Goal: Task Accomplishment & Management: Manage account settings

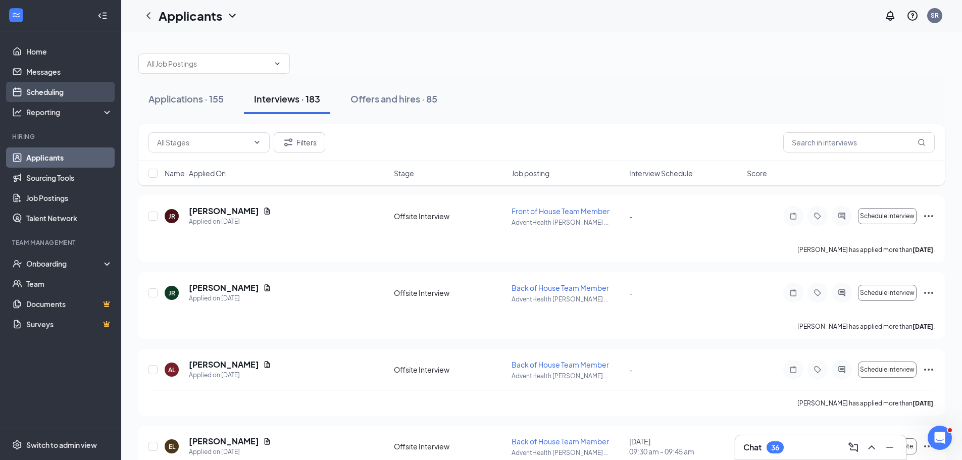
click at [27, 87] on link "Scheduling" at bounding box center [69, 92] width 86 height 20
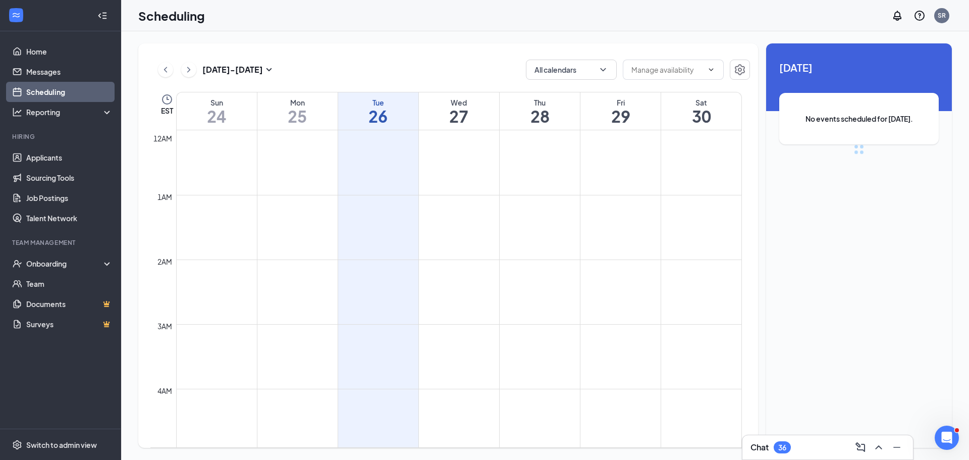
scroll to position [496, 0]
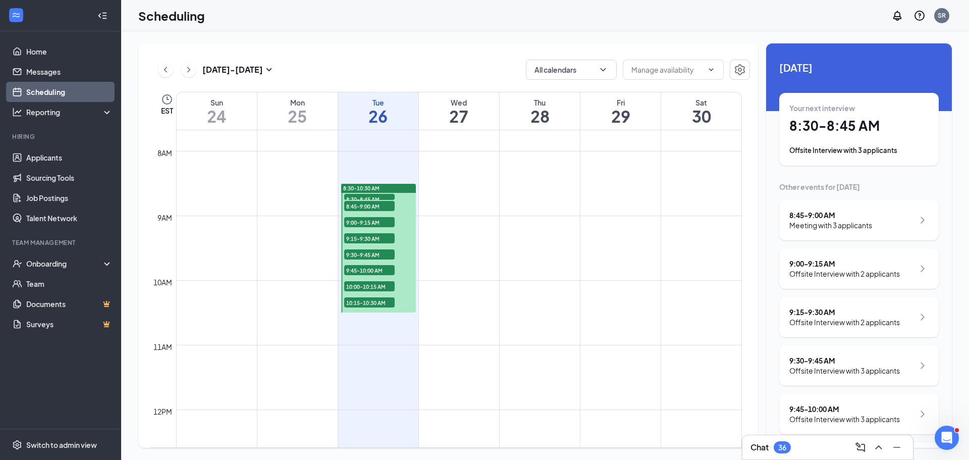
click at [396, 189] on div "8:30-10:30 AM" at bounding box center [378, 188] width 75 height 9
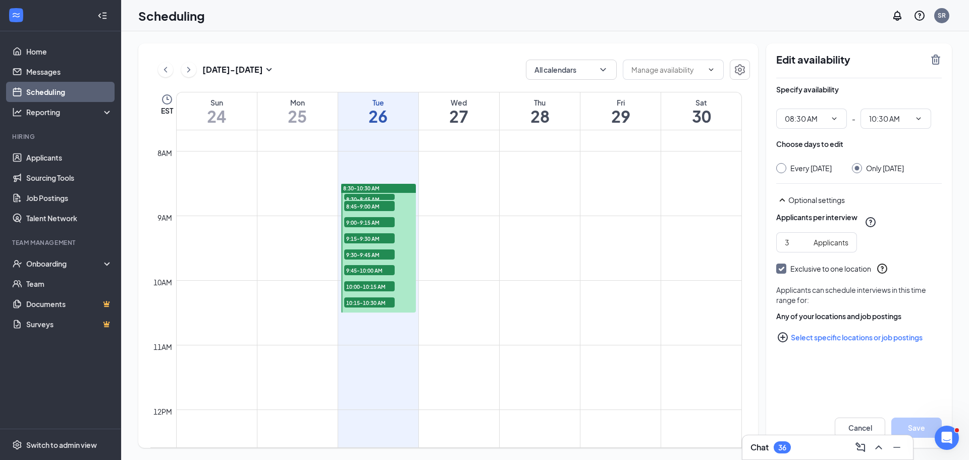
click at [381, 196] on link "8:30-10:30 AM 8:30-8:45 AM 3 8:45-9:00 AM 3 9:00-9:15 AM 2 9:15-9:30 AM 2 9:30-…" at bounding box center [377, 247] width 77 height 129
click at [381, 194] on link "8:30-10:30 AM 8:30-8:45 AM 3 8:45-9:00 AM 3 9:00-9:15 AM 2 9:15-9:30 AM 2 9:30-…" at bounding box center [377, 247] width 77 height 129
click at [381, 195] on link "8:30-10:30 AM 8:30-8:45 AM 3 8:45-9:00 AM 3 9:00-9:15 AM 2 9:15-9:30 AM 2 9:30-…" at bounding box center [377, 247] width 77 height 129
click at [364, 205] on link "8:30-10:30 AM 8:30-8:45 AM 3 8:45-9:00 AM 3 9:00-9:15 AM 2 9:15-9:30 AM 2 9:30-…" at bounding box center [377, 247] width 77 height 129
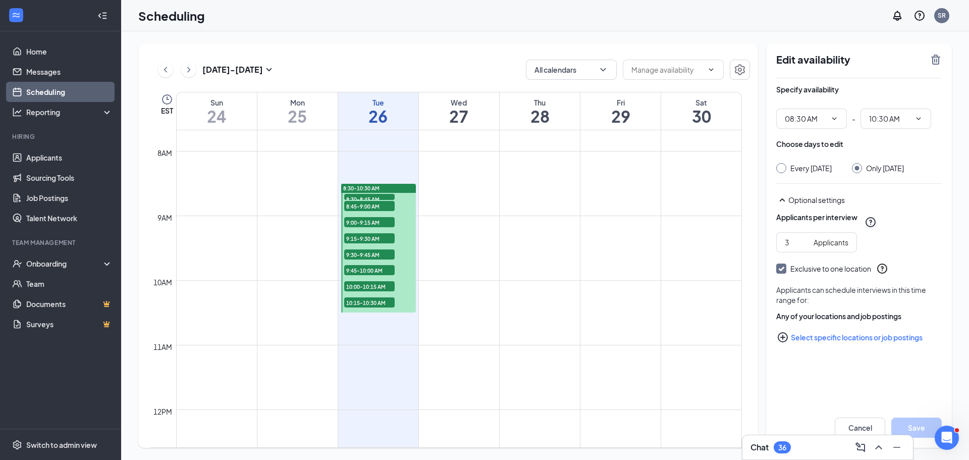
click at [445, 239] on td at bounding box center [459, 240] width 566 height 16
click at [360, 269] on link "8:30-10:30 AM 8:30-8:45 AM 3 8:45-9:00 AM 3 9:00-9:15 AM 2 9:15-9:30 AM 2 9:30-…" at bounding box center [377, 247] width 77 height 129
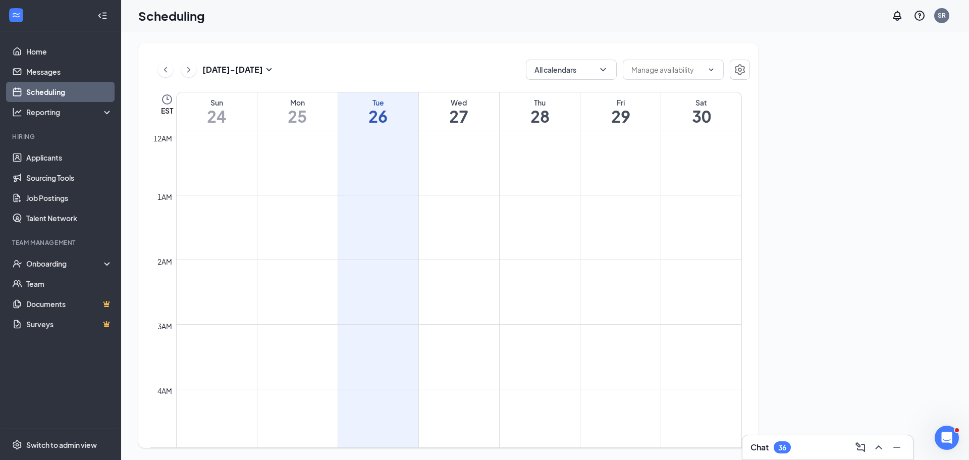
scroll to position [496, 0]
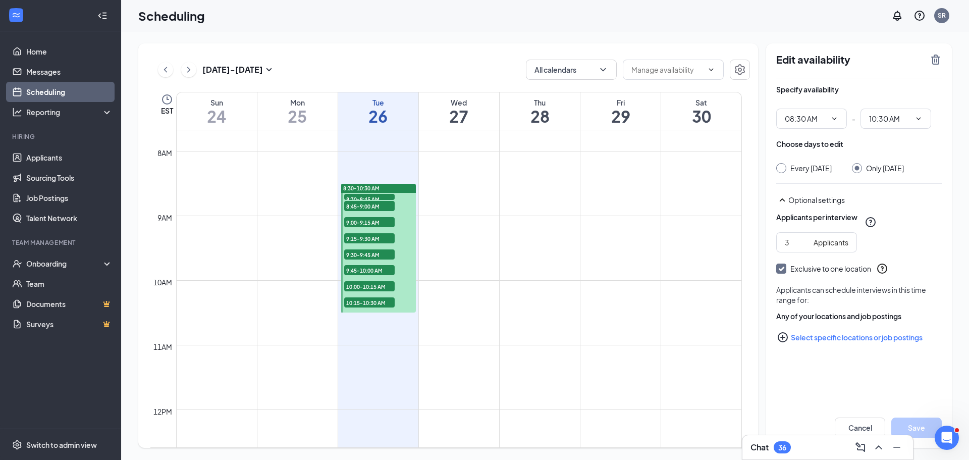
click at [362, 237] on span "9:15-9:30 AM" at bounding box center [369, 238] width 50 height 10
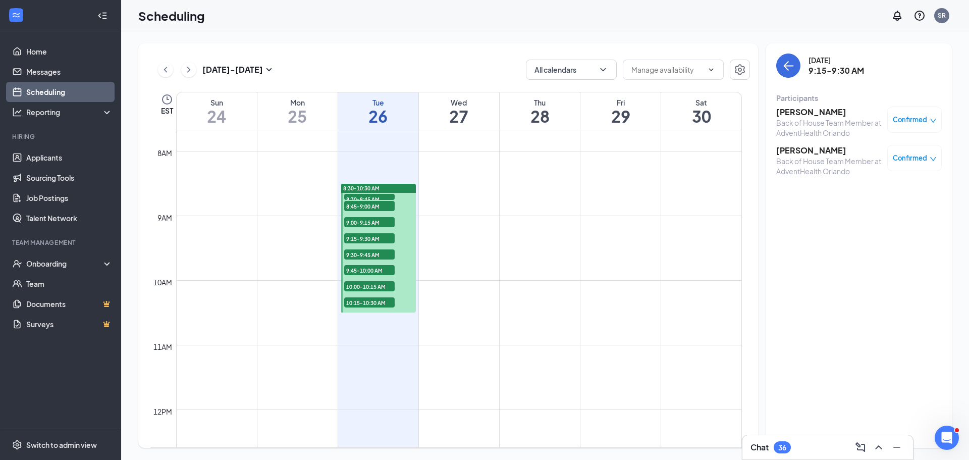
click at [362, 198] on span "8:30-8:45 AM" at bounding box center [369, 199] width 50 height 10
click at [359, 208] on span "8:45-9:00 AM" at bounding box center [369, 206] width 50 height 10
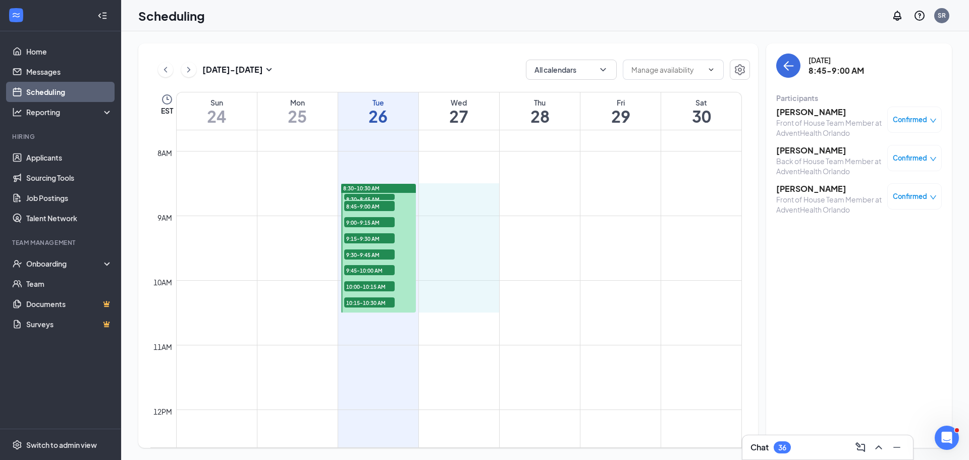
drag, startPoint x: 448, startPoint y: 189, endPoint x: 480, endPoint y: 296, distance: 112.2
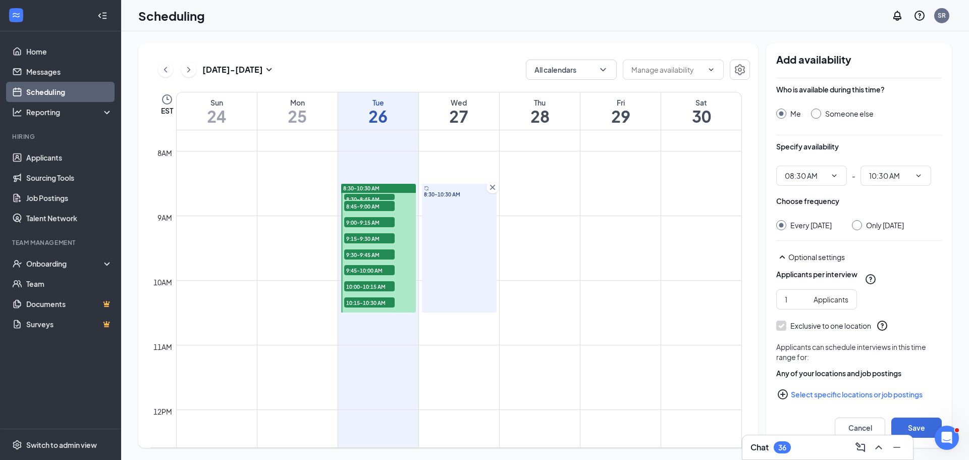
click at [403, 188] on div "8:30-10:30 AM" at bounding box center [378, 188] width 75 height 9
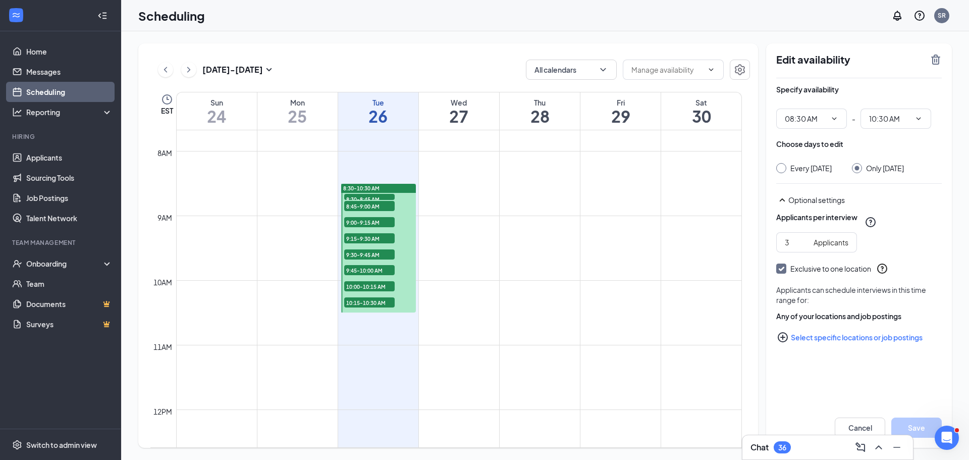
click at [380, 206] on span "8:45-9:00 AM" at bounding box center [369, 206] width 50 height 10
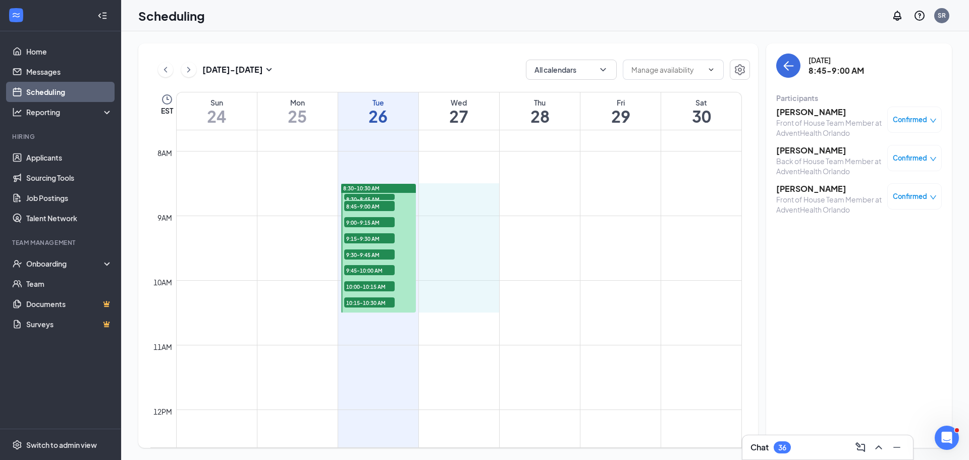
drag, startPoint x: 435, startPoint y: 187, endPoint x: 449, endPoint y: 301, distance: 114.5
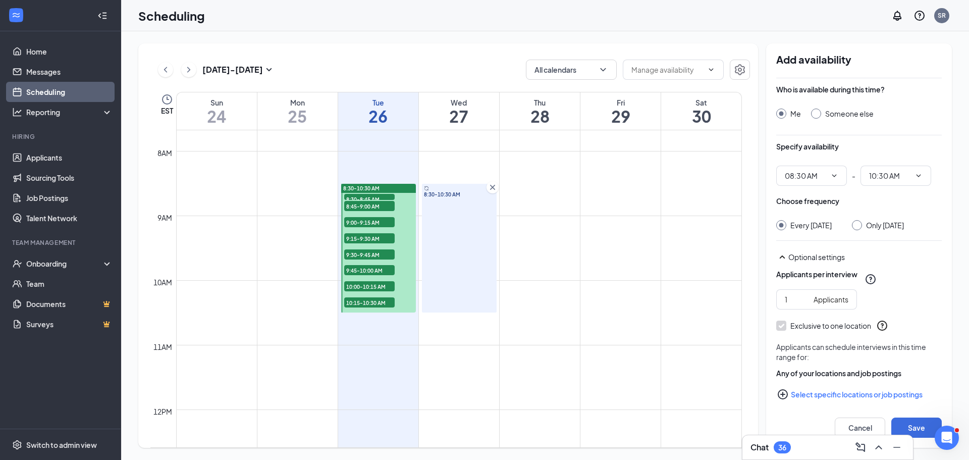
click at [393, 190] on div "8:30-10:30 AM" at bounding box center [378, 188] width 75 height 9
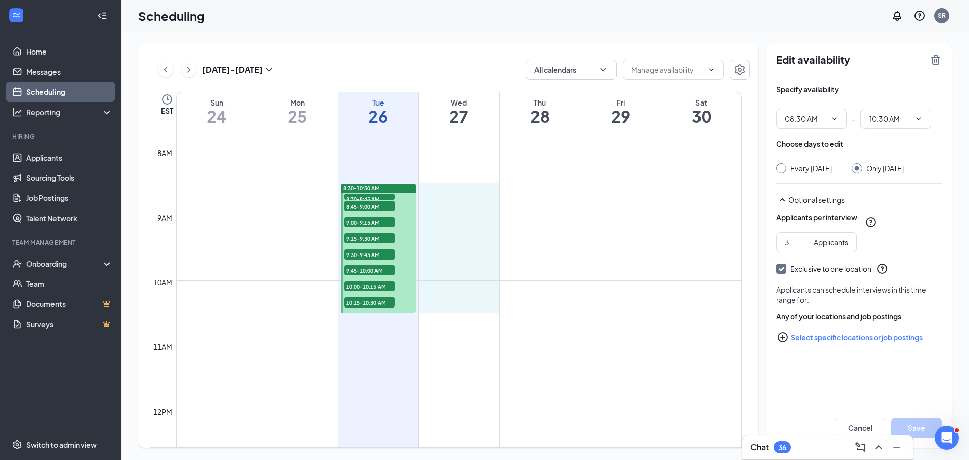
drag, startPoint x: 451, startPoint y: 186, endPoint x: 467, endPoint y: 300, distance: 114.6
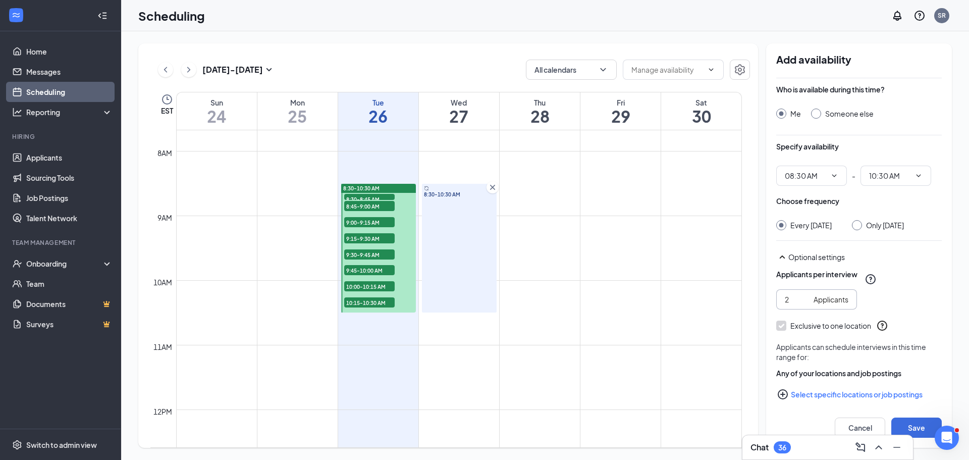
click at [806, 305] on input "2" at bounding box center [797, 299] width 25 height 11
type input "3"
click at [806, 305] on input "3" at bounding box center [797, 299] width 25 height 11
click at [874, 18] on div "Scheduling SR" at bounding box center [545, 15] width 848 height 31
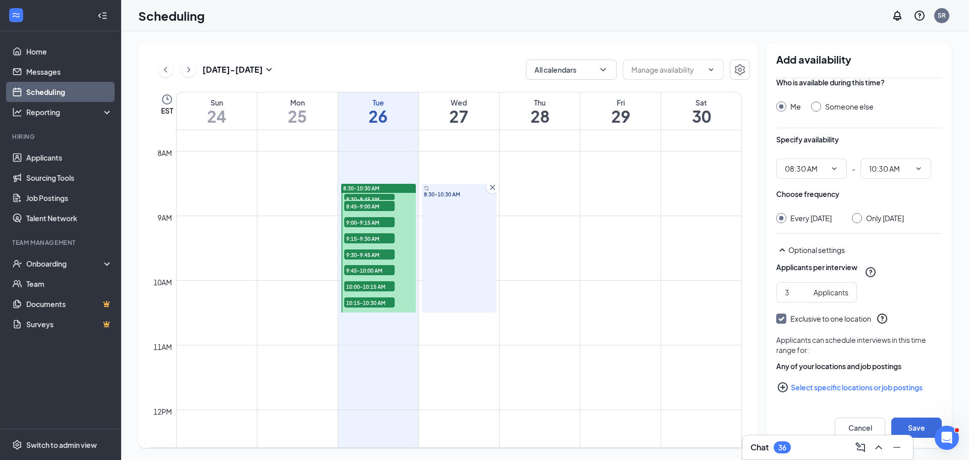
click at [868, 213] on div "Only Wednesday, Aug 27" at bounding box center [878, 218] width 52 height 10
click at [859, 213] on input "Only Wednesday, Aug 27" at bounding box center [855, 216] width 7 height 7
radio input "true"
radio input "false"
click at [927, 427] on button "Save" at bounding box center [917, 428] width 50 height 20
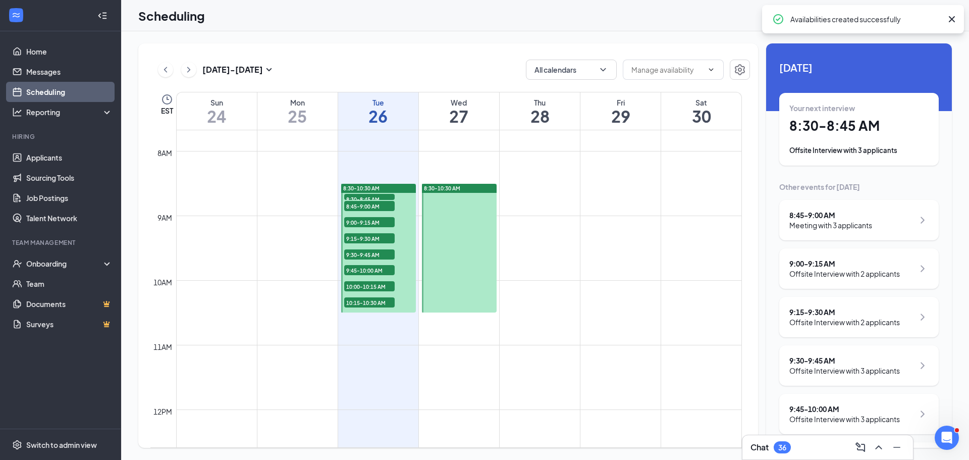
click at [405, 210] on div at bounding box center [378, 248] width 75 height 129
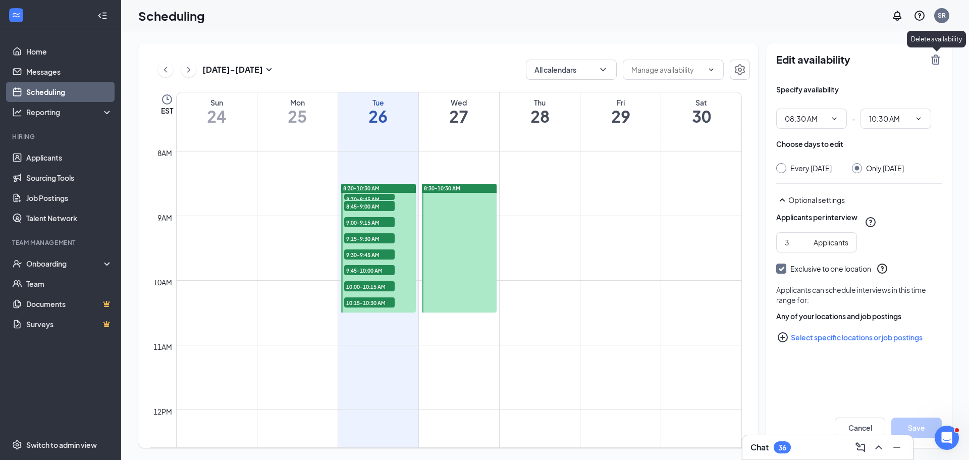
click at [938, 56] on icon "TrashOutline" at bounding box center [936, 60] width 9 height 10
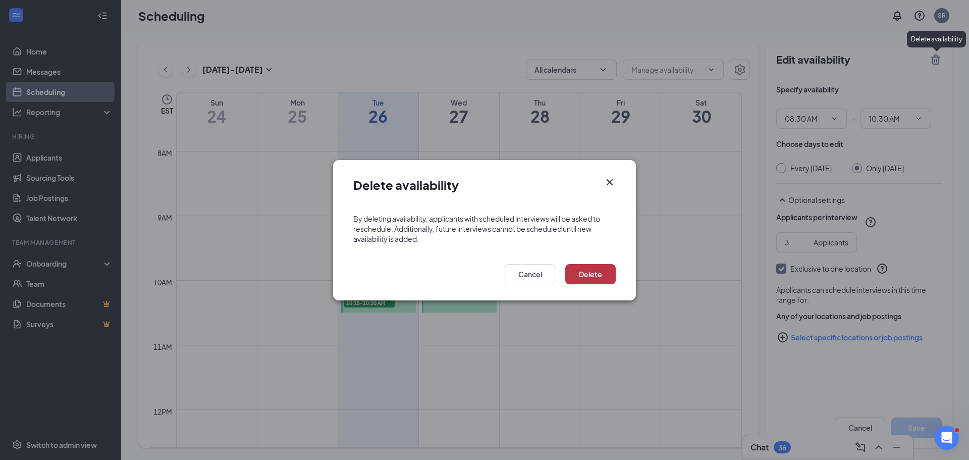
click at [585, 273] on button "Delete" at bounding box center [591, 274] width 50 height 20
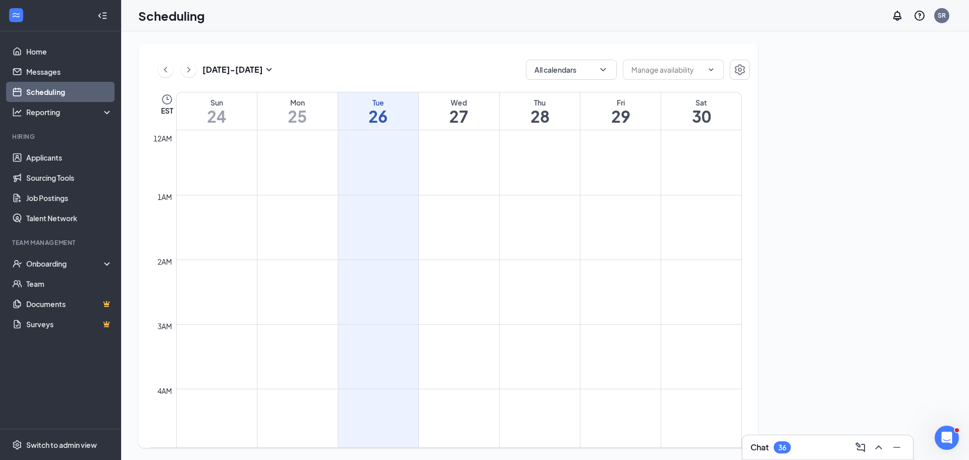
scroll to position [496, 0]
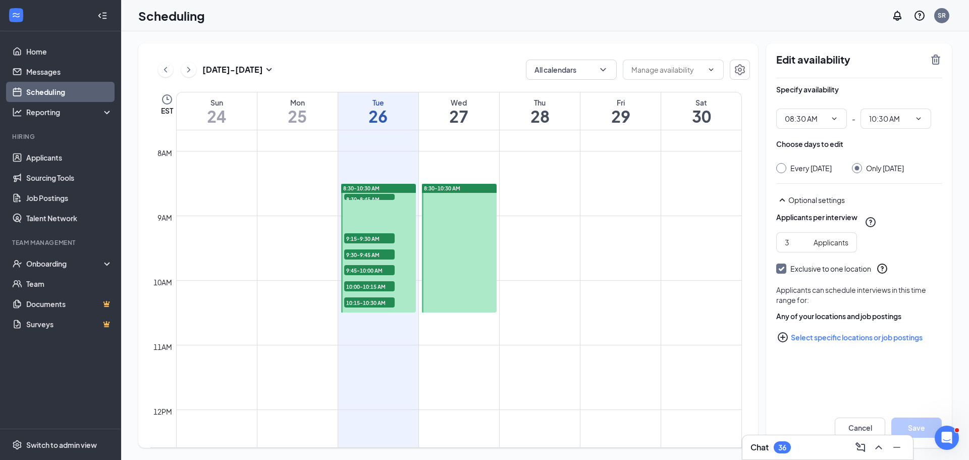
click at [406, 187] on div "8:30-10:30 AM" at bounding box center [378, 188] width 75 height 9
click at [936, 60] on icon "TrashOutline" at bounding box center [936, 60] width 12 height 12
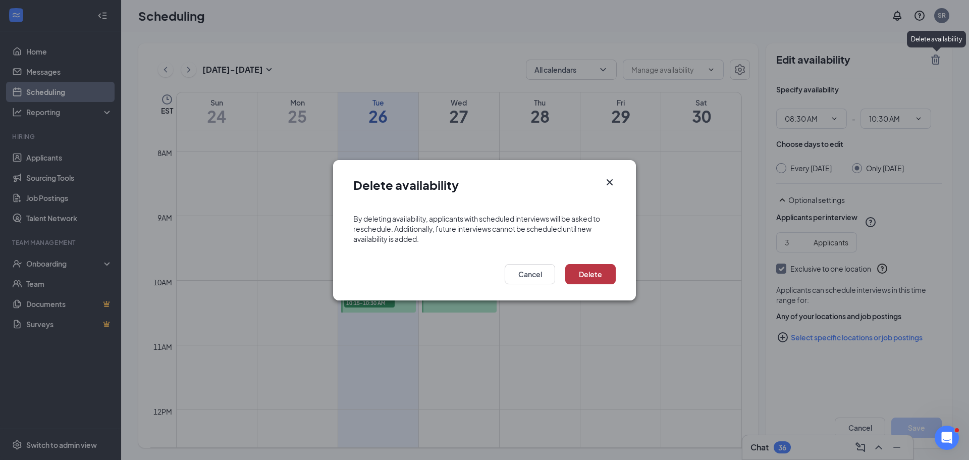
click at [581, 269] on button "Delete" at bounding box center [591, 274] width 50 height 20
